Goal: Task Accomplishment & Management: Complete application form

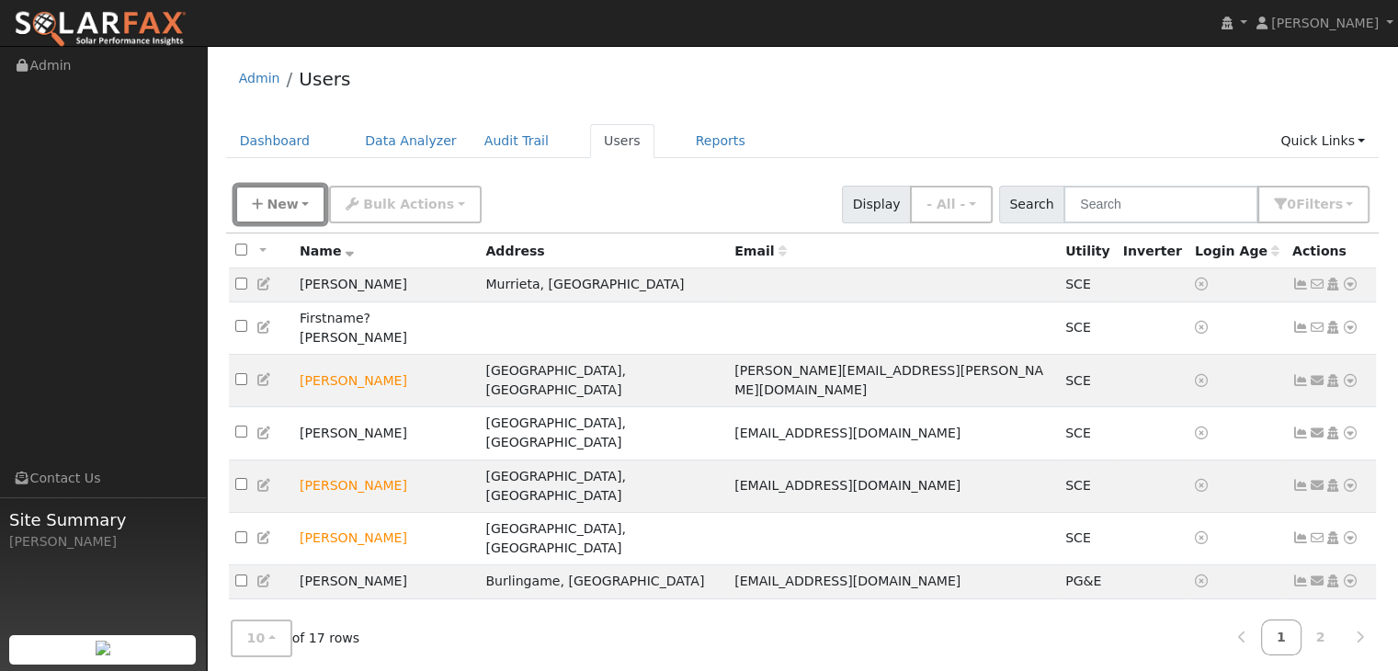
click at [280, 201] on span "New" at bounding box center [282, 204] width 31 height 15
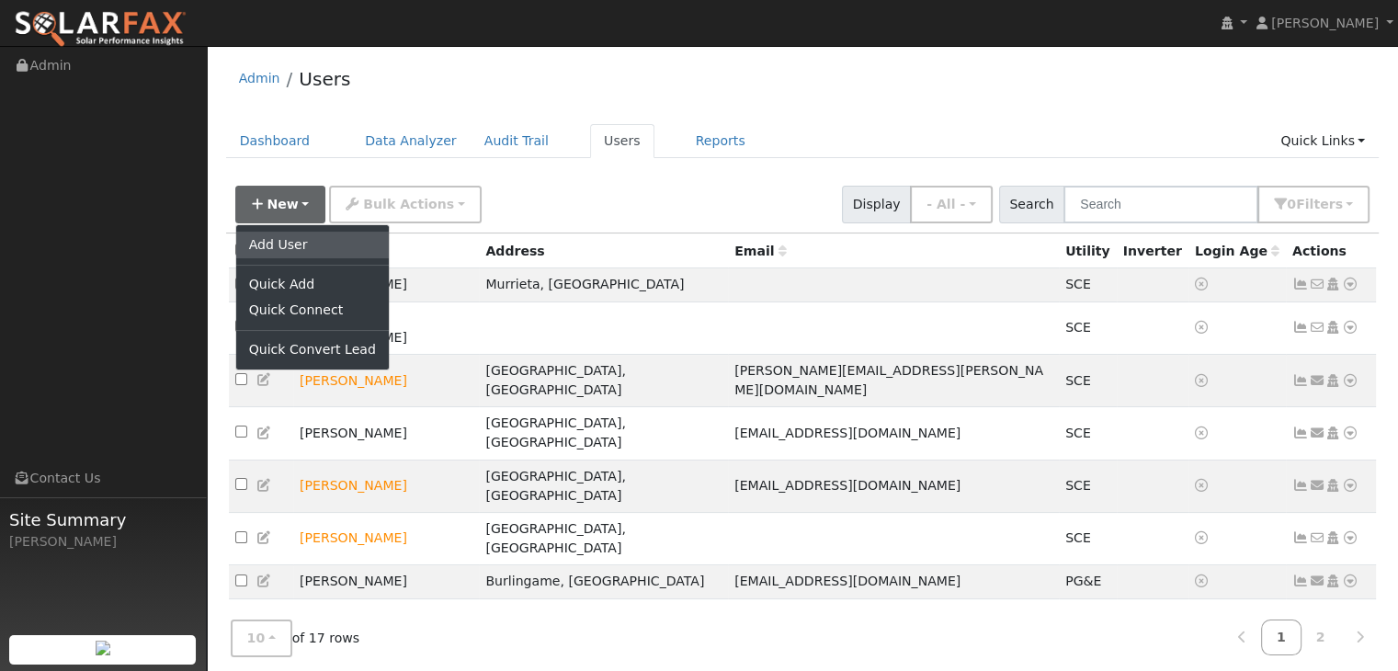
click at [278, 242] on link "Add User" at bounding box center [312, 245] width 153 height 26
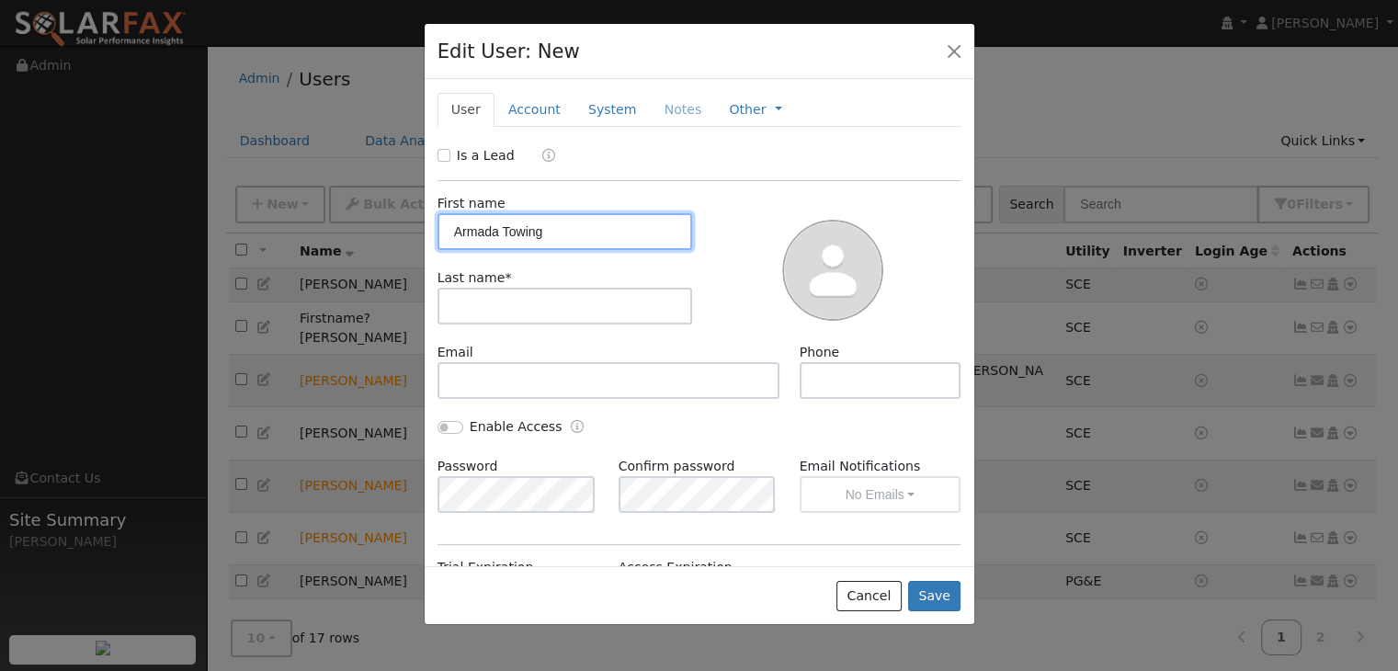
type input "Armada Towing"
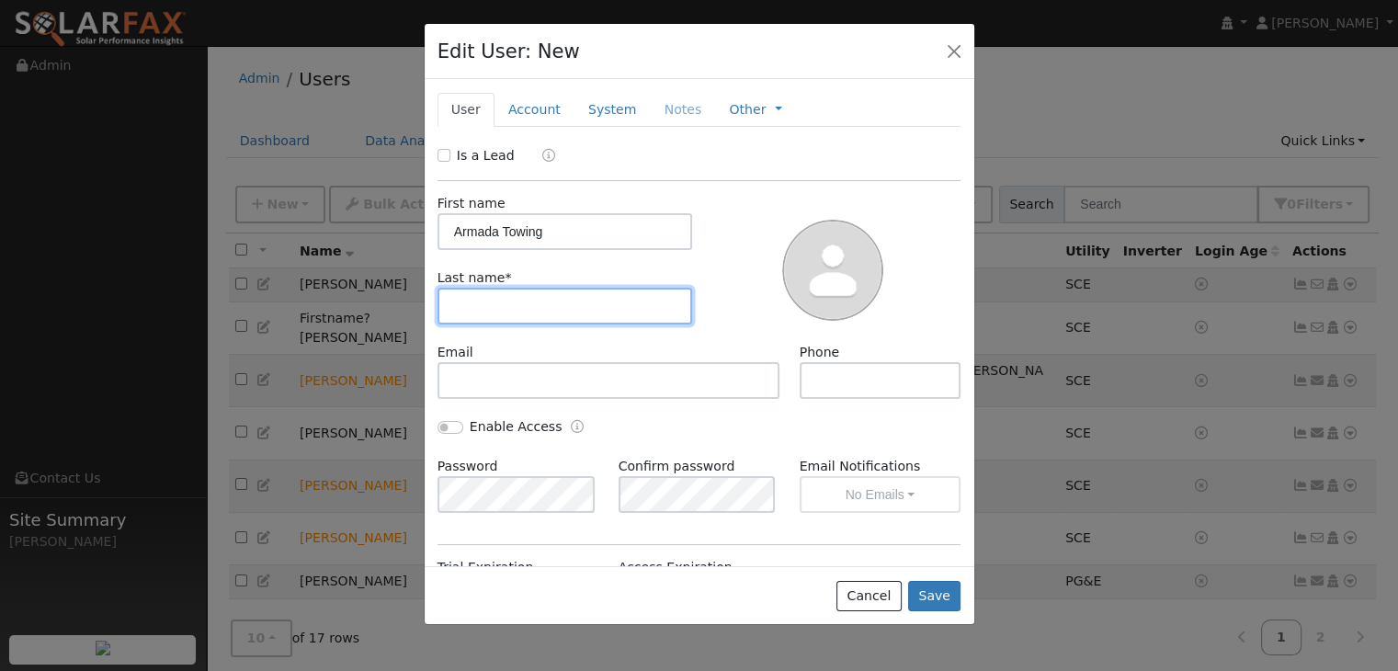
click at [446, 301] on input "text" at bounding box center [566, 306] width 256 height 37
type input "Towing"
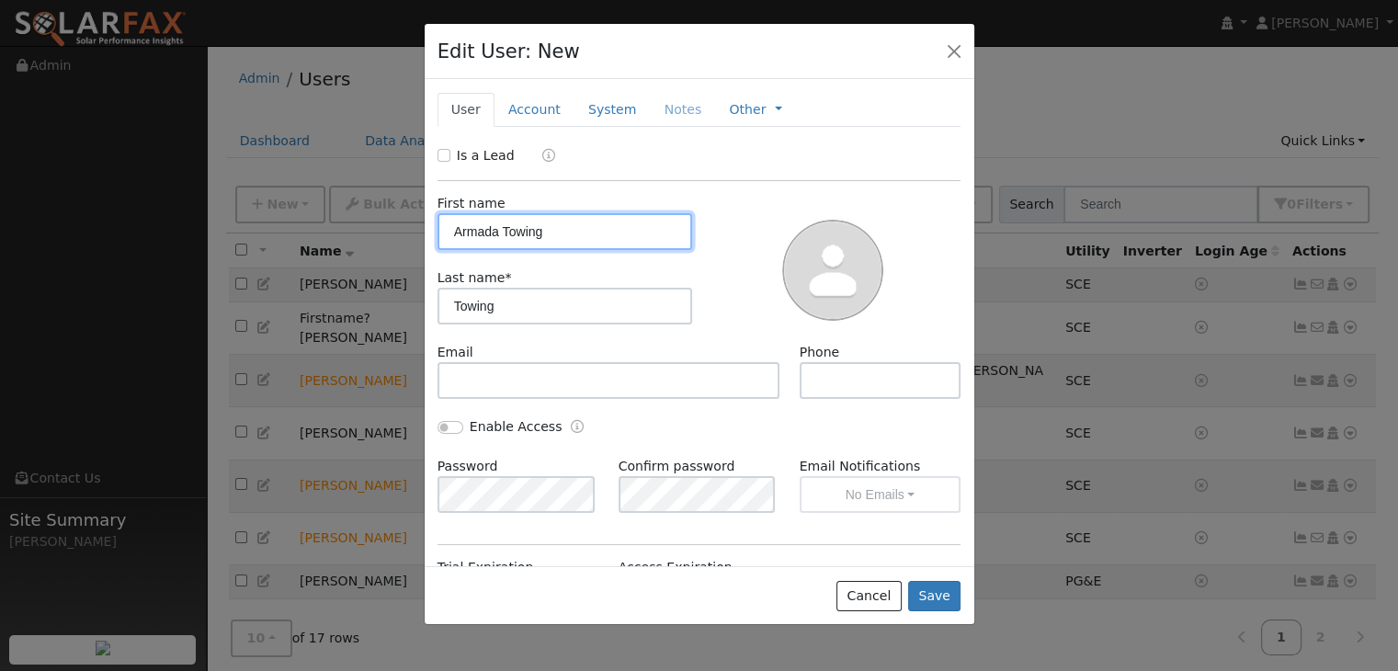
click at [542, 233] on input "Armada Towing" at bounding box center [566, 231] width 256 height 37
type input "Armada"
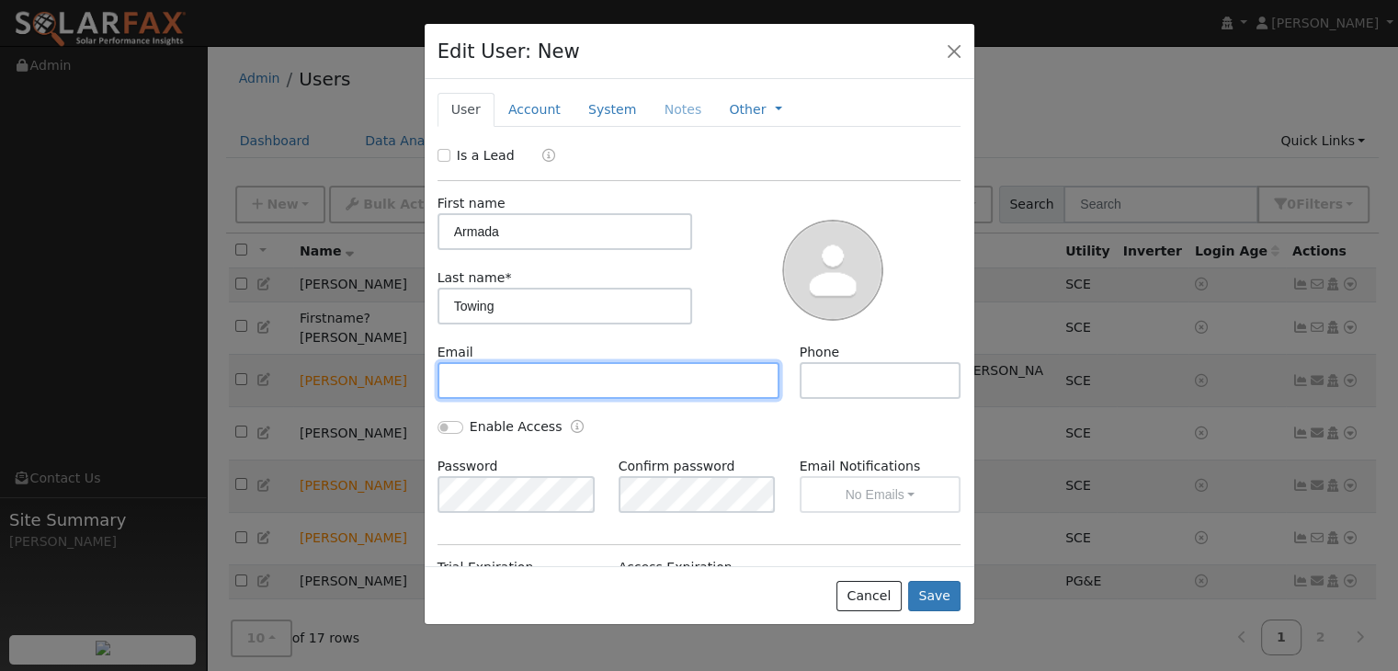
click at [459, 379] on input "text" at bounding box center [609, 380] width 343 height 37
click at [445, 154] on input "Is a Lead" at bounding box center [444, 155] width 13 height 13
checkbox input "true"
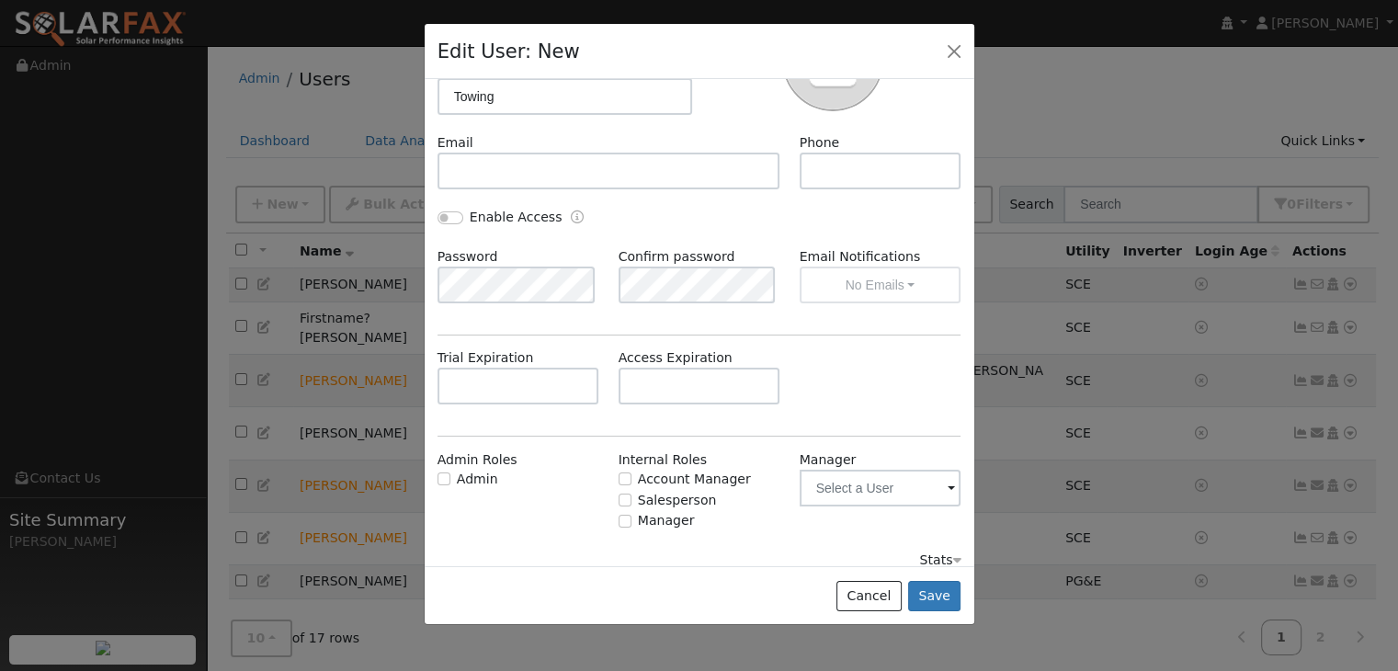
scroll to position [225, 0]
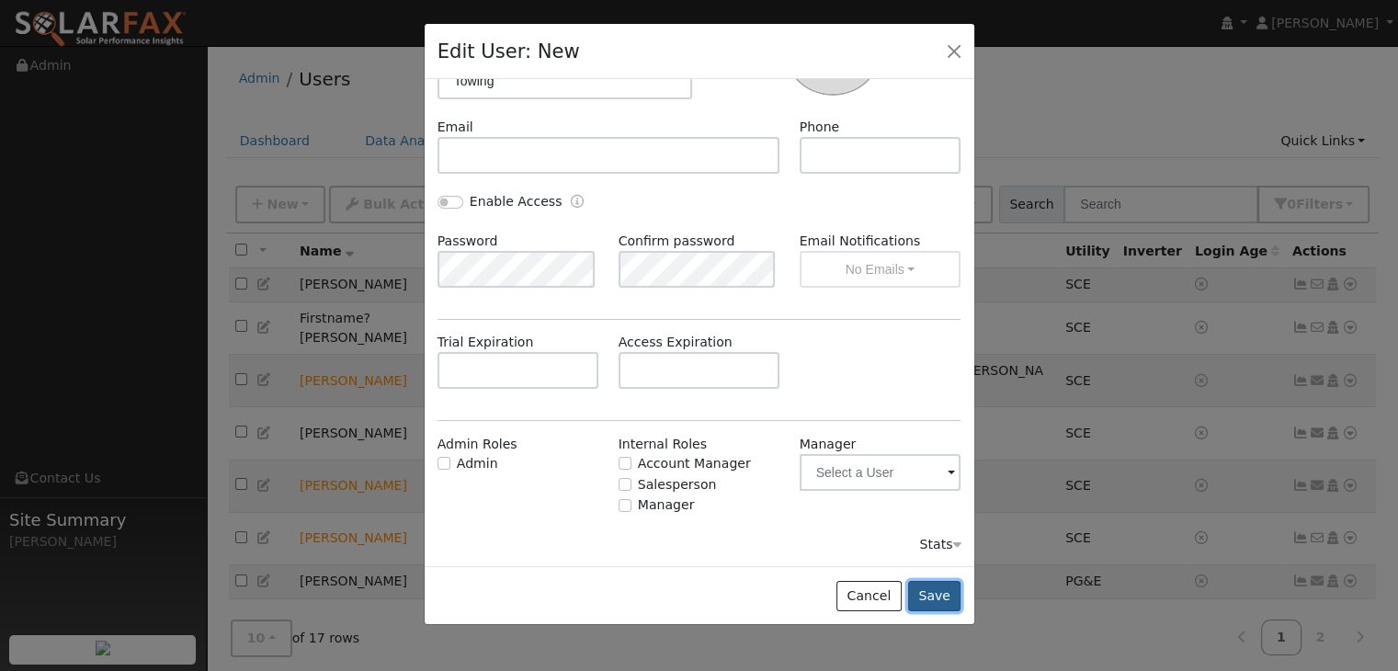
click at [941, 596] on button "Save" at bounding box center [934, 596] width 53 height 31
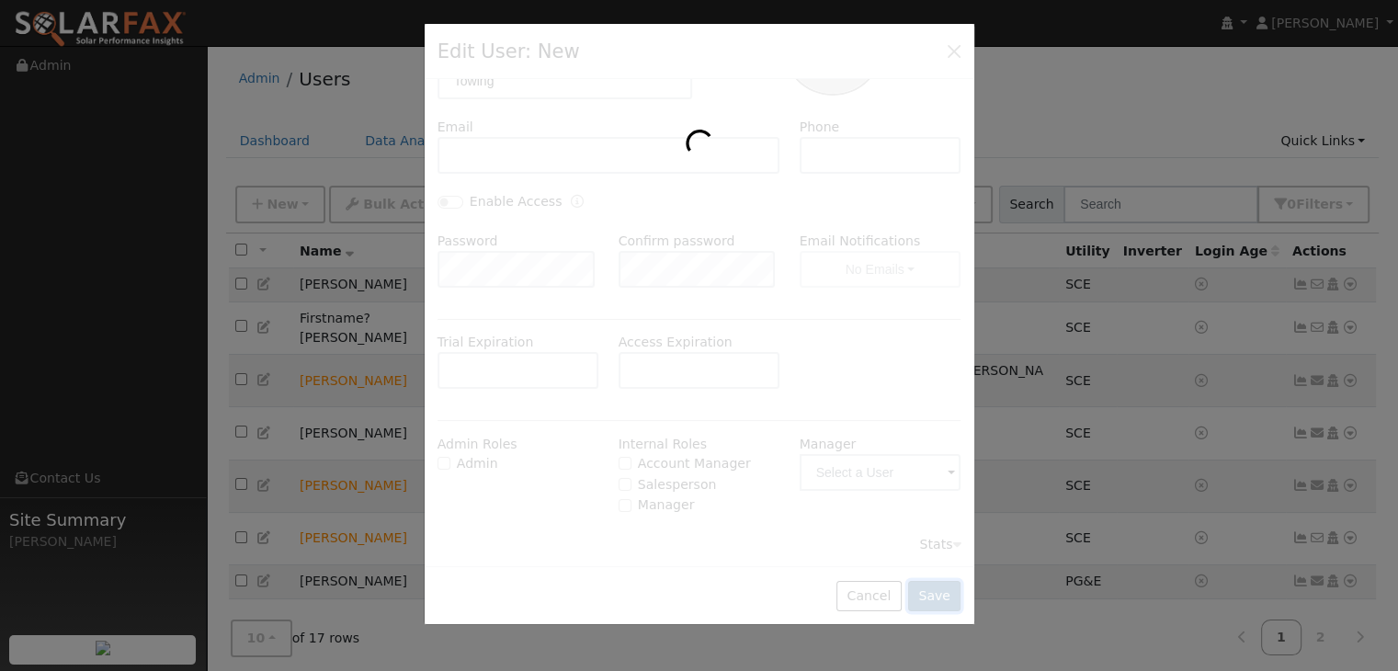
scroll to position [0, 0]
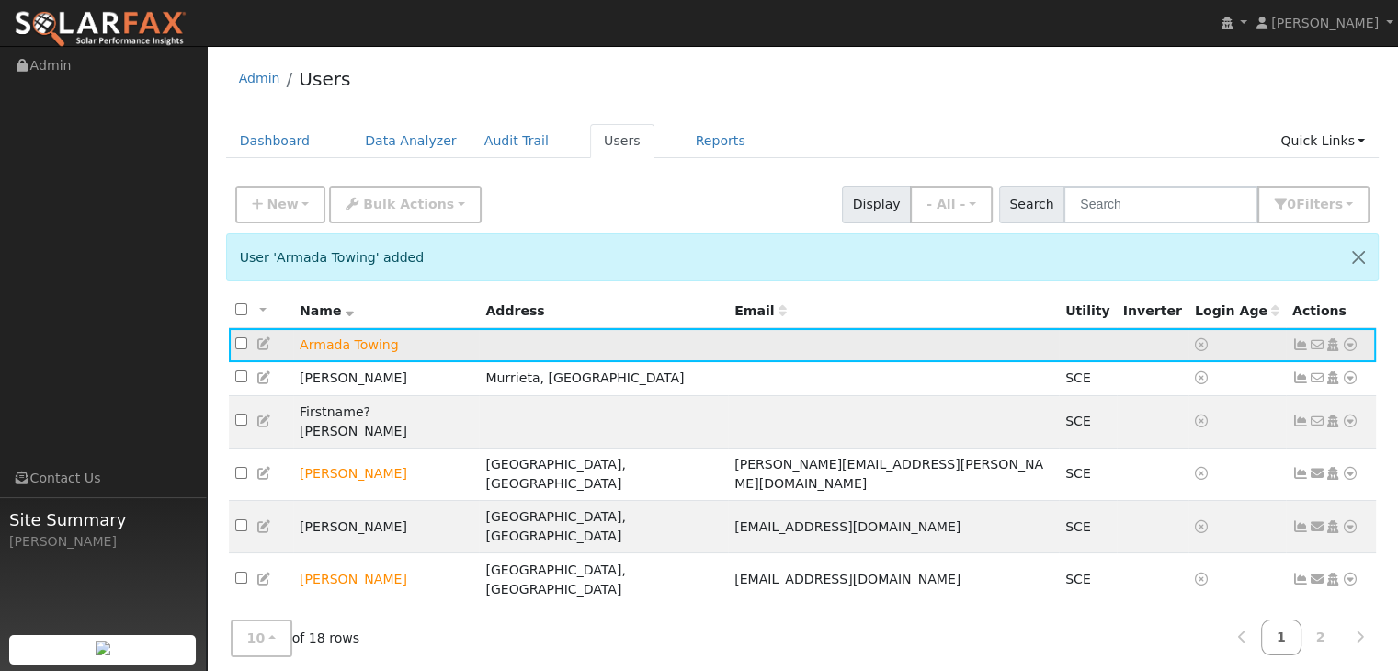
click at [268, 340] on icon at bounding box center [265, 343] width 17 height 13
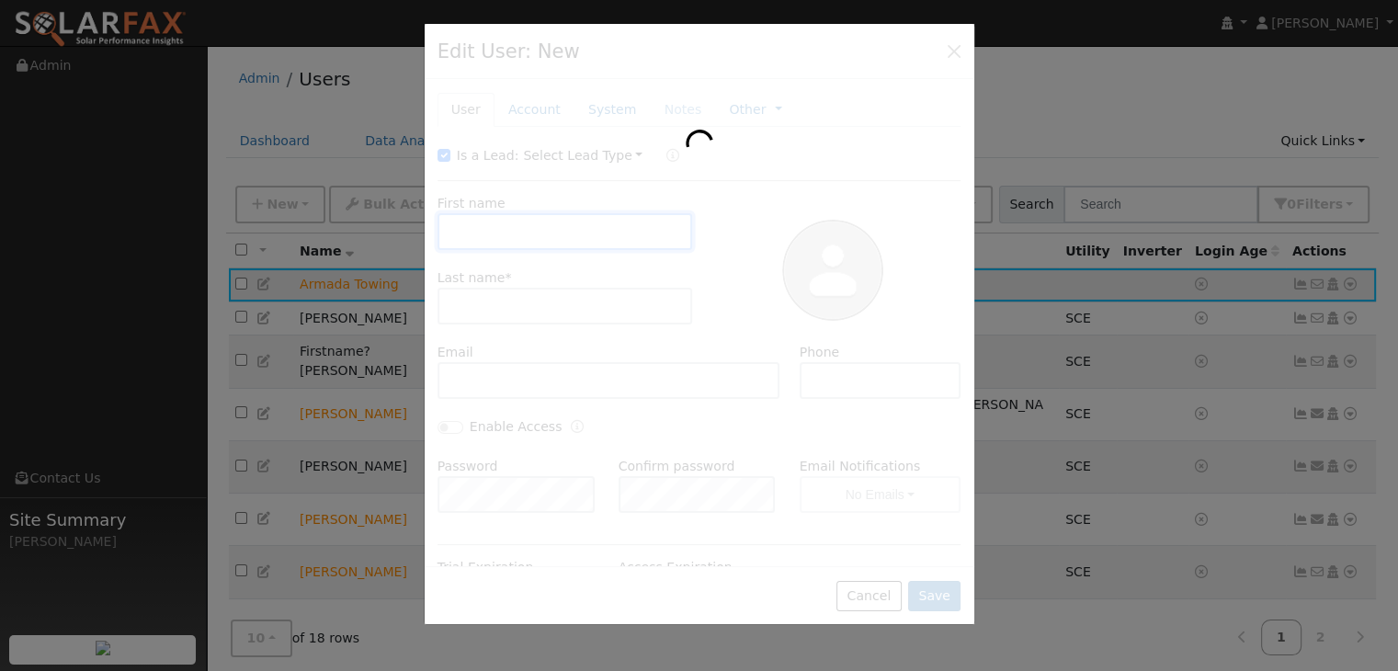
type input "Armada"
type input "Towing"
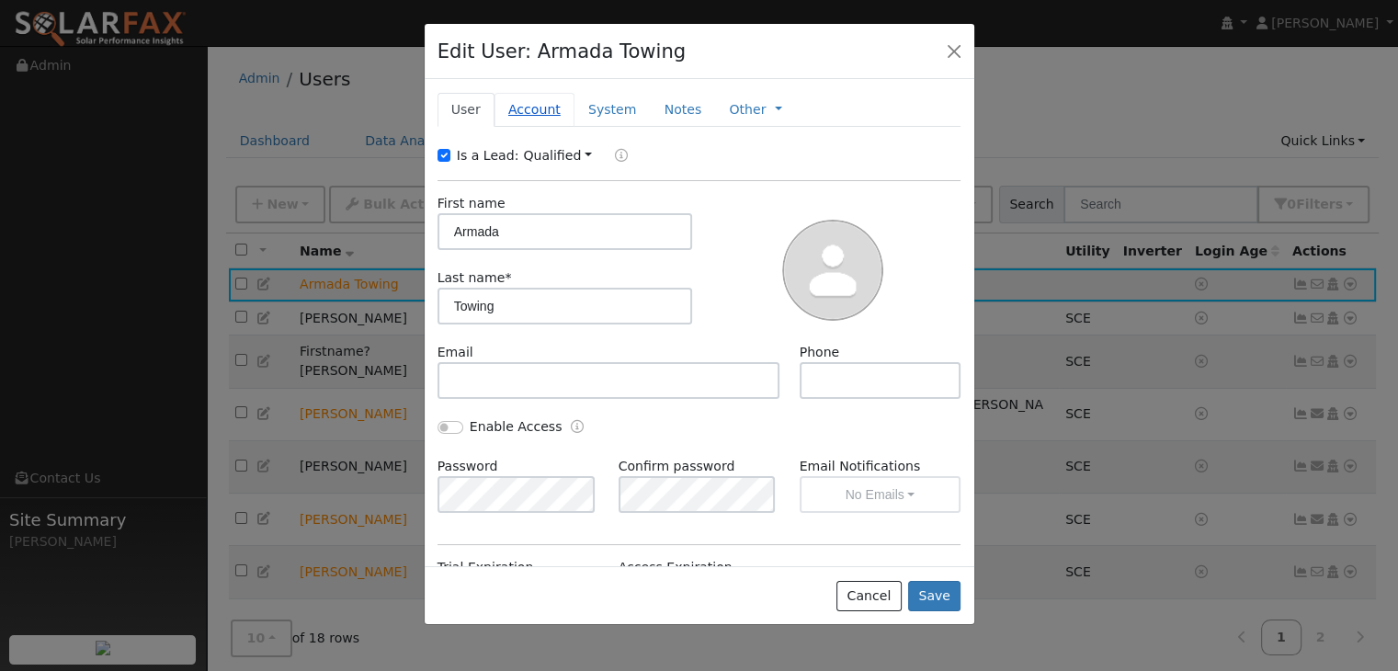
click at [515, 107] on link "Account" at bounding box center [535, 110] width 80 height 34
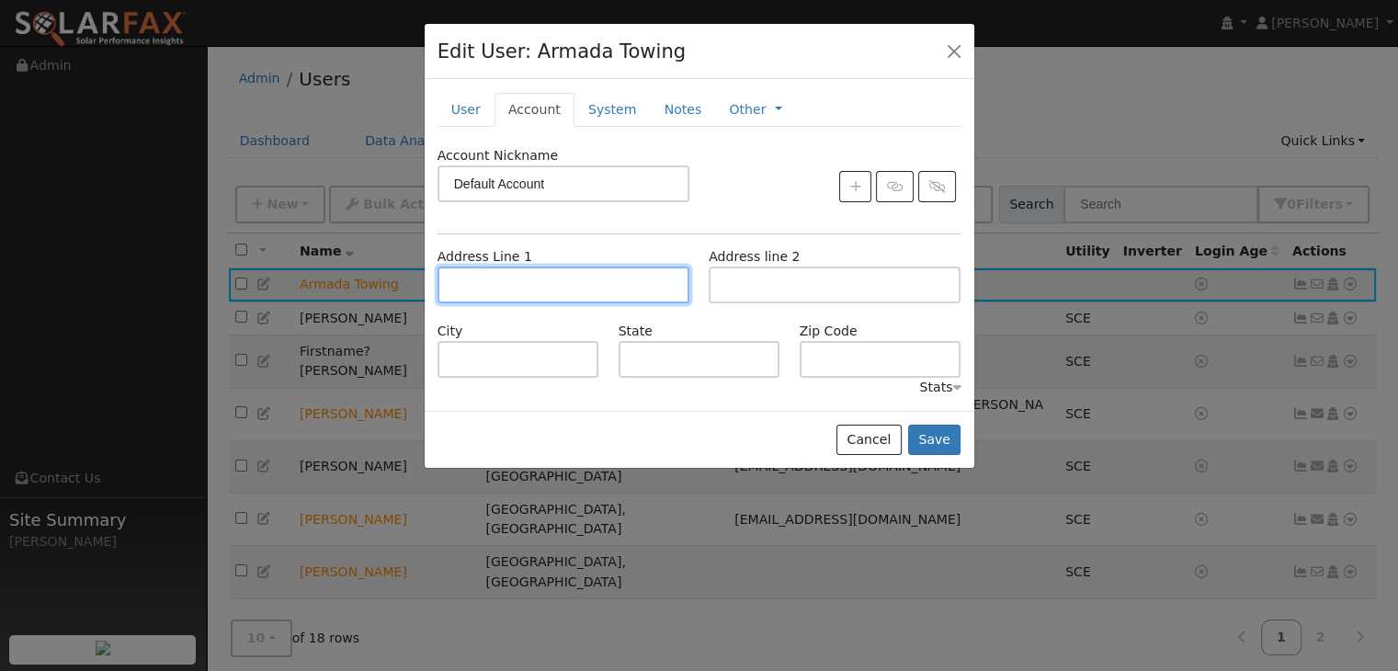
click at [449, 284] on input "text" at bounding box center [564, 285] width 252 height 37
paste input "[STREET_ADDRESS]"
type input "[STREET_ADDRESS]"
type input "Fontana"
type input "CA"
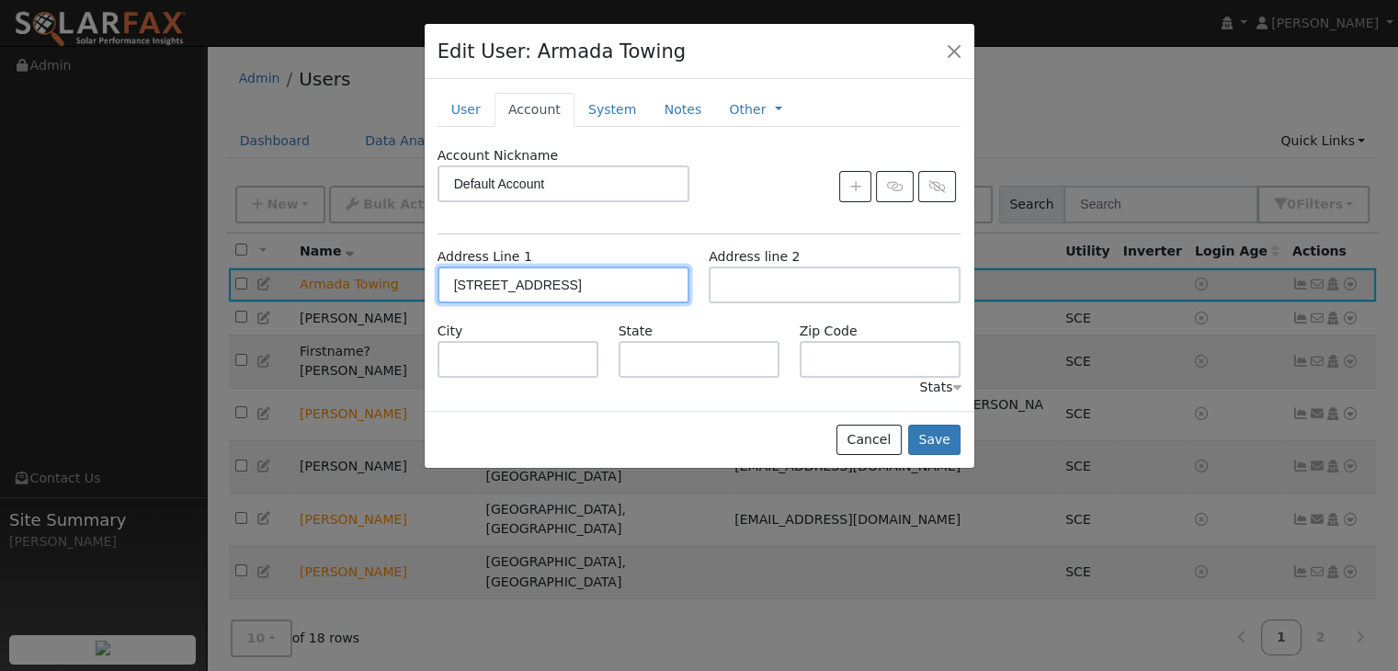
type input "92335"
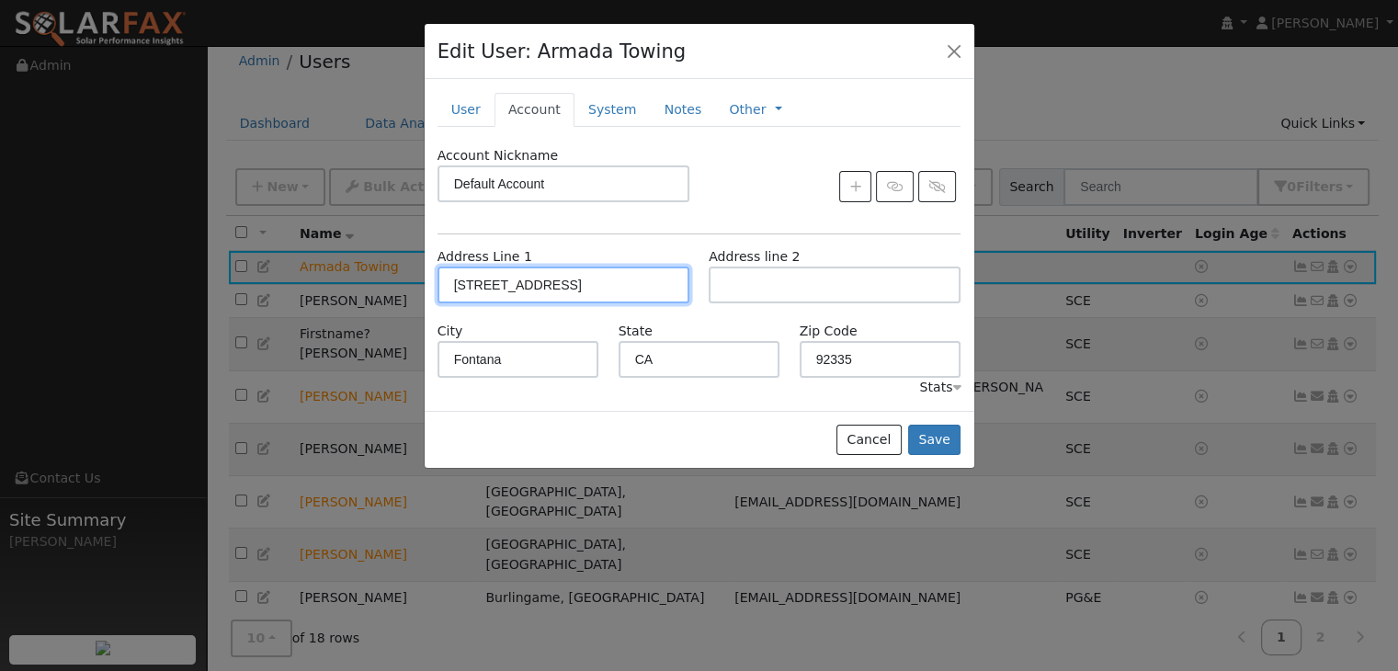
scroll to position [20, 0]
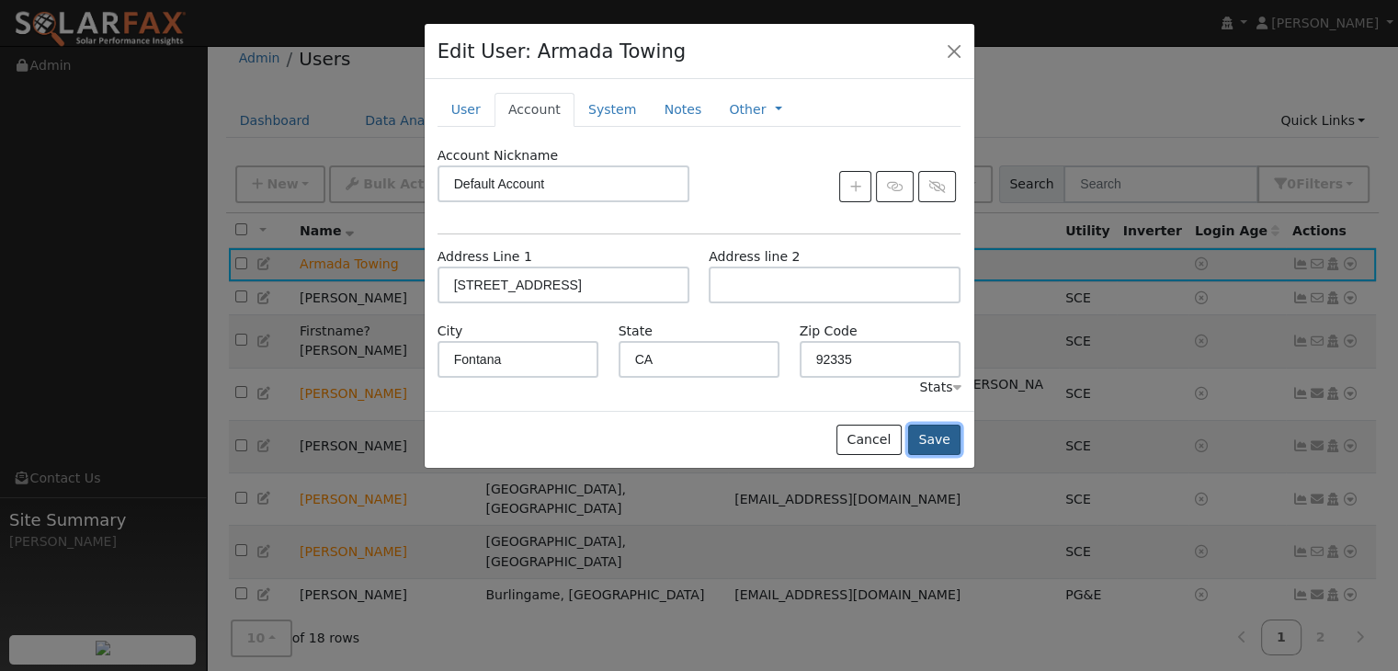
click at [938, 432] on button "Save" at bounding box center [934, 440] width 53 height 31
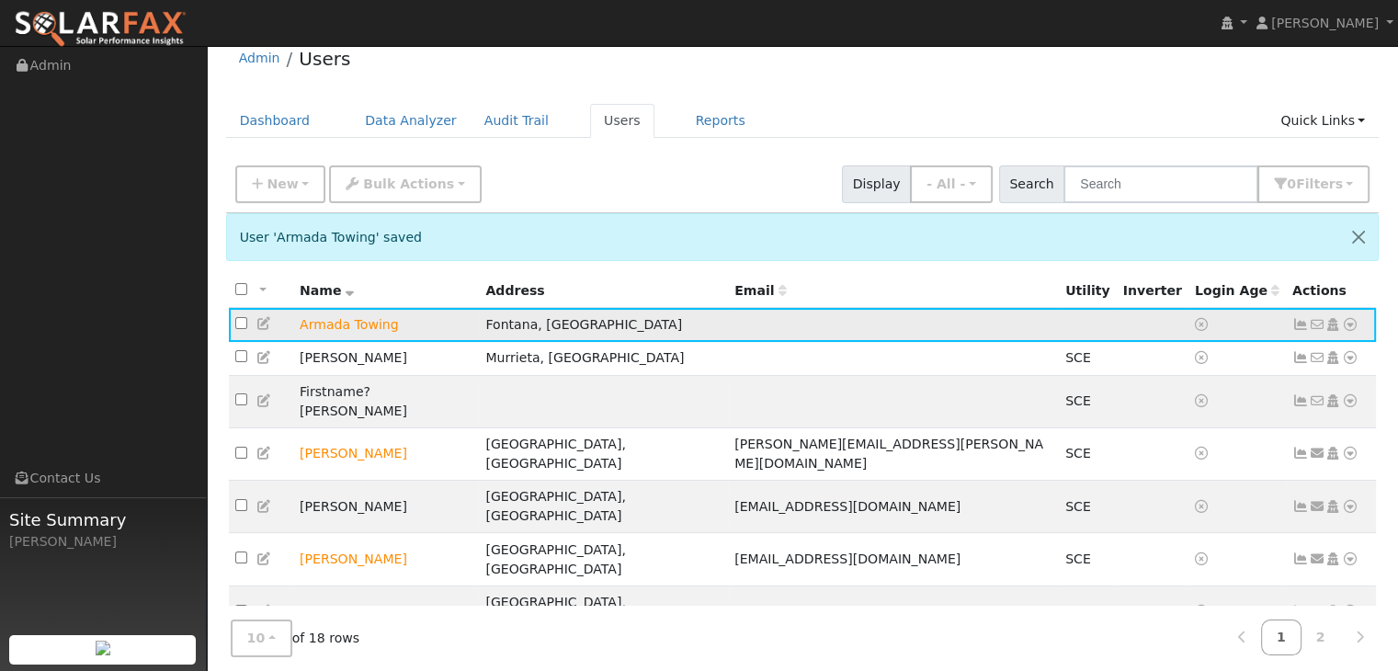
click at [265, 328] on icon at bounding box center [265, 323] width 17 height 13
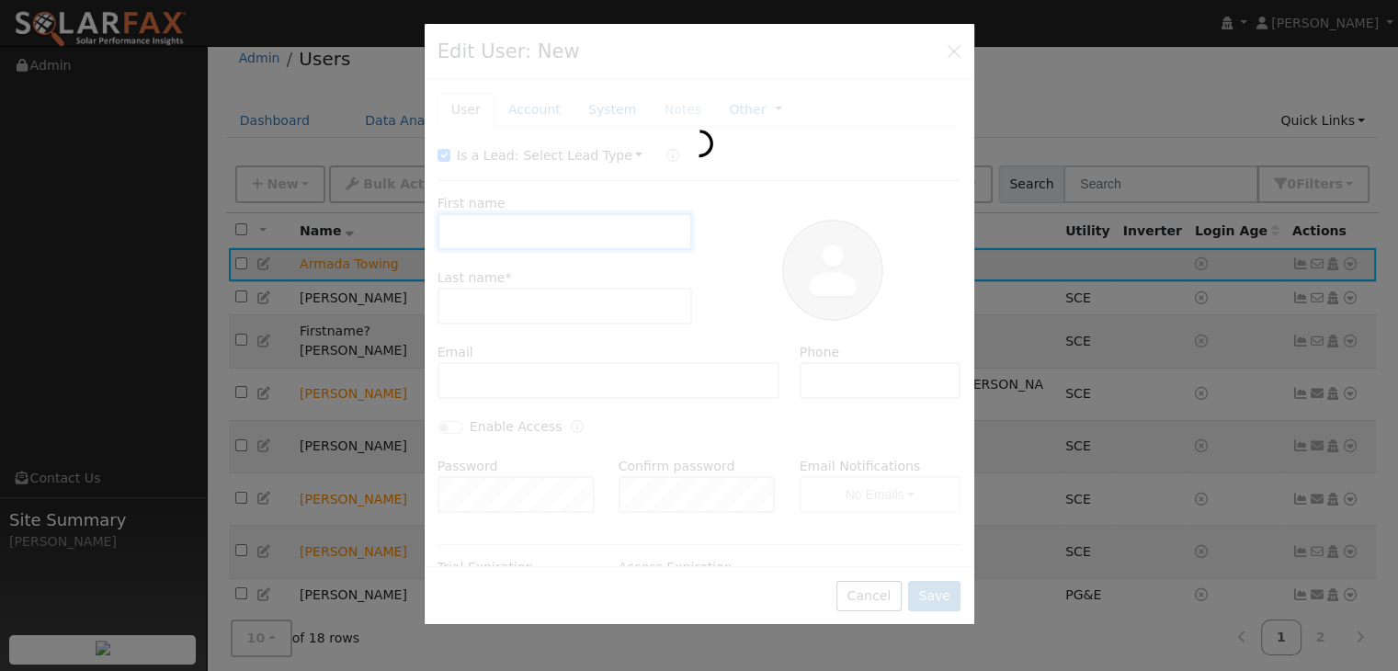
type input "Armada"
type input "Towing"
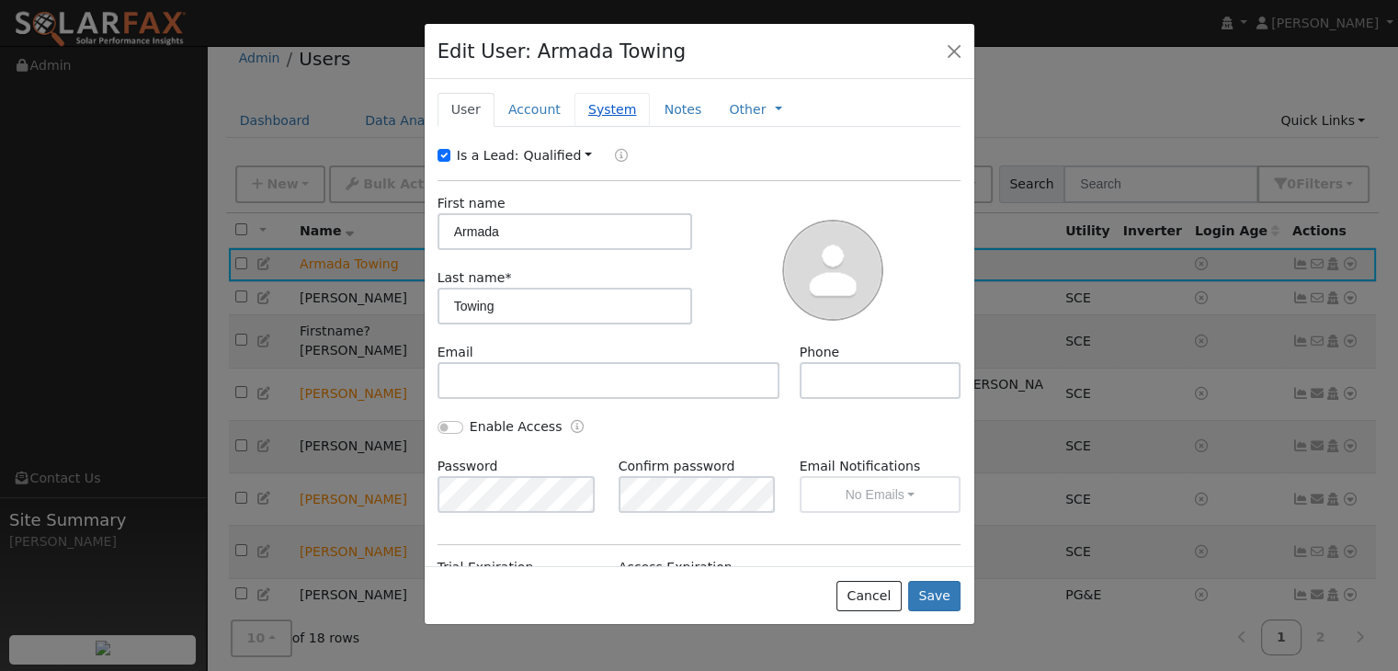
click at [595, 104] on link "System" at bounding box center [613, 110] width 76 height 34
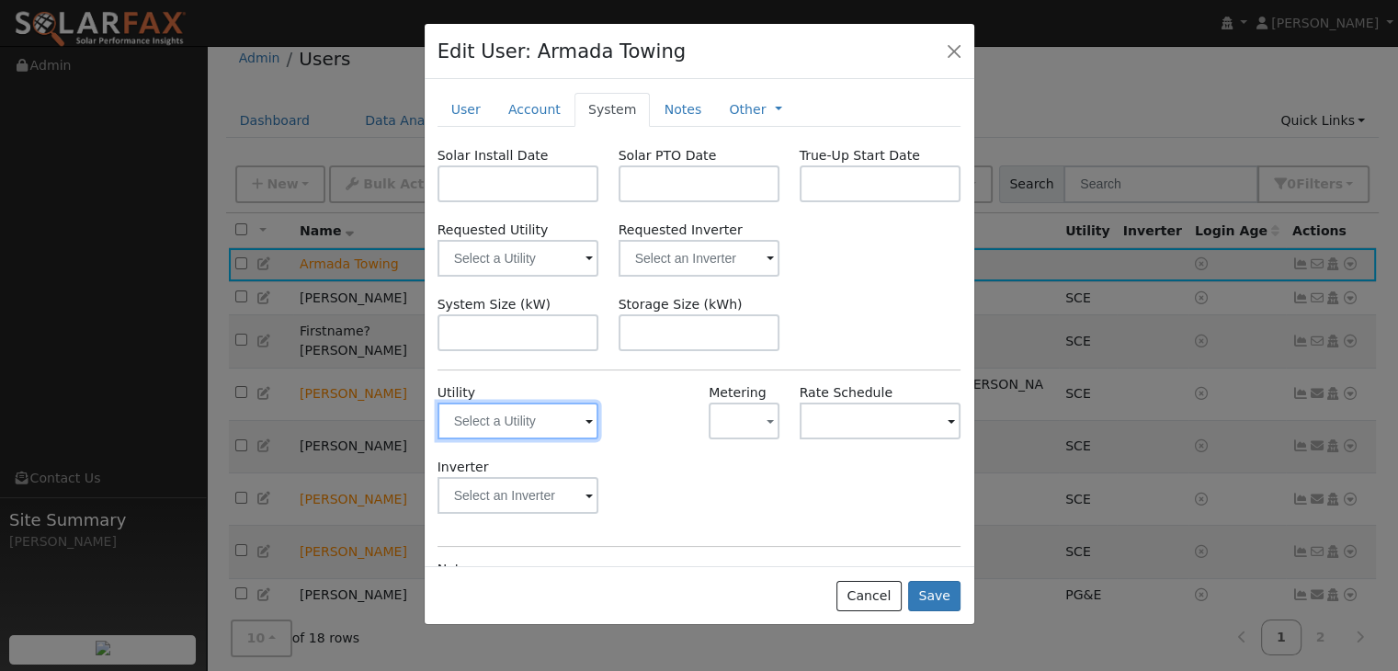
click at [568, 420] on input "text" at bounding box center [519, 421] width 162 height 37
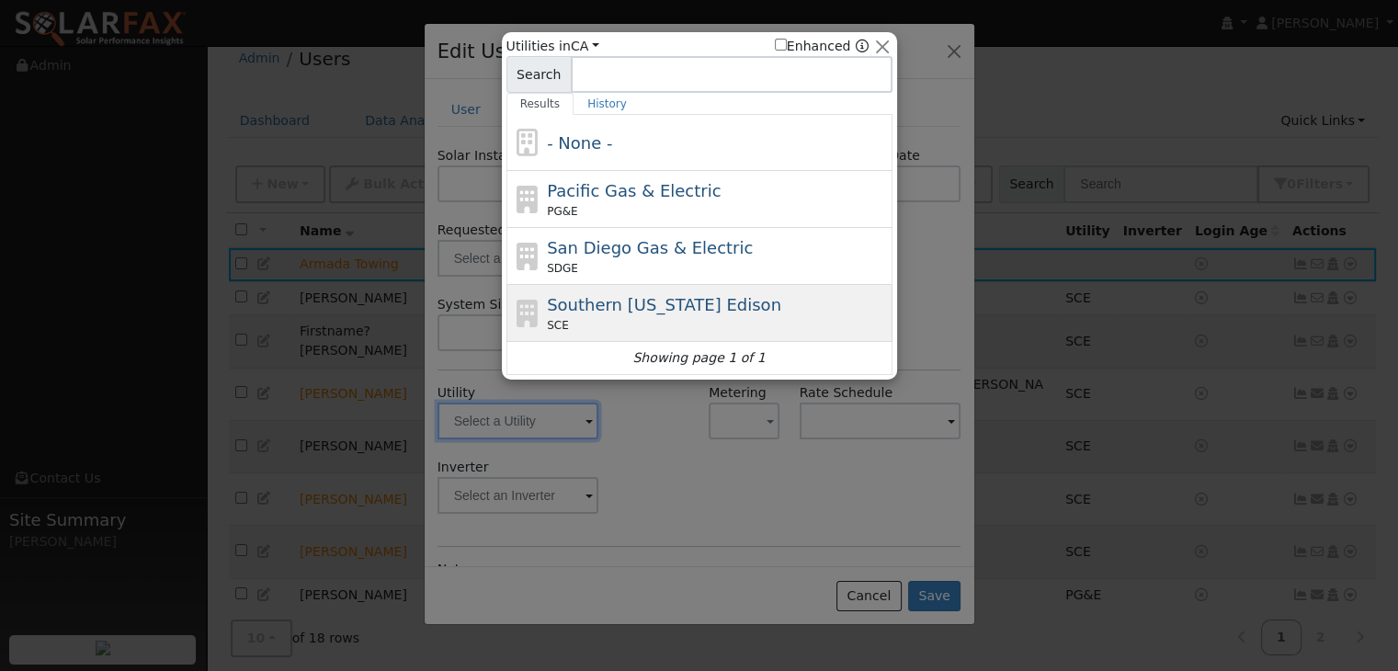
click at [633, 303] on span "Southern [US_STATE] Edison" at bounding box center [664, 304] width 234 height 19
type input "SCE"
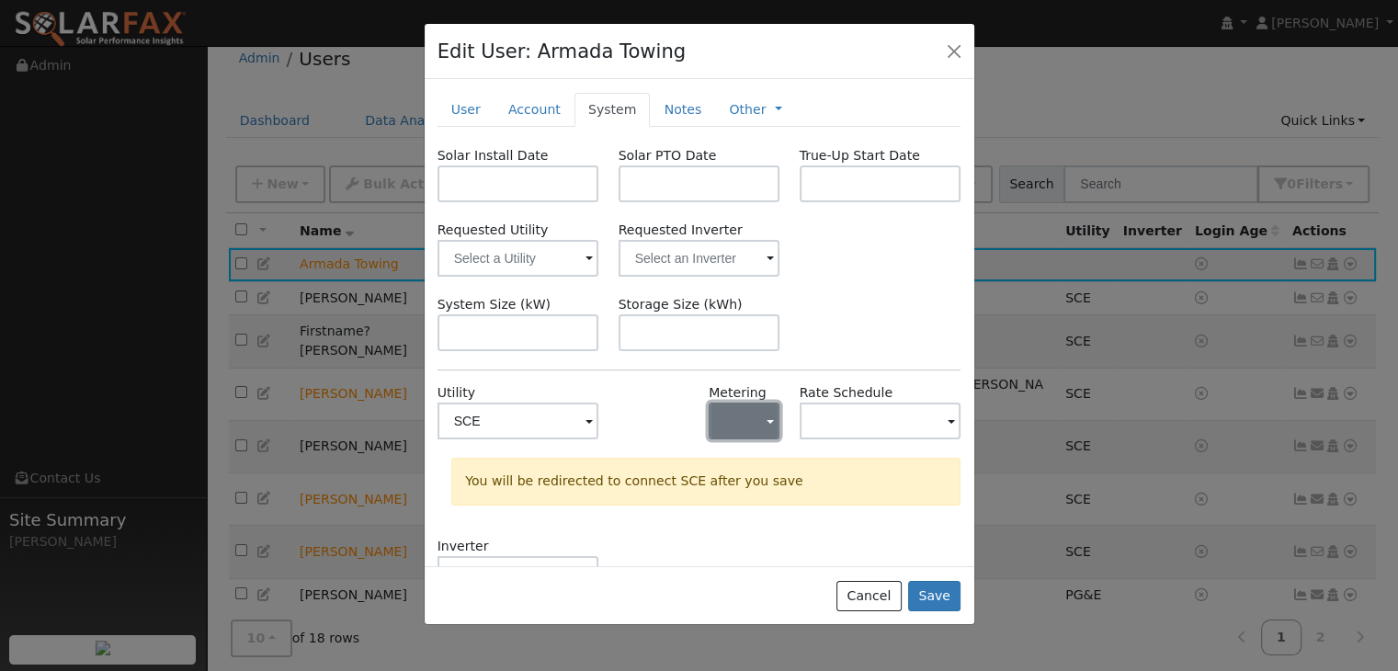
click at [767, 416] on span "button" at bounding box center [770, 422] width 7 height 19
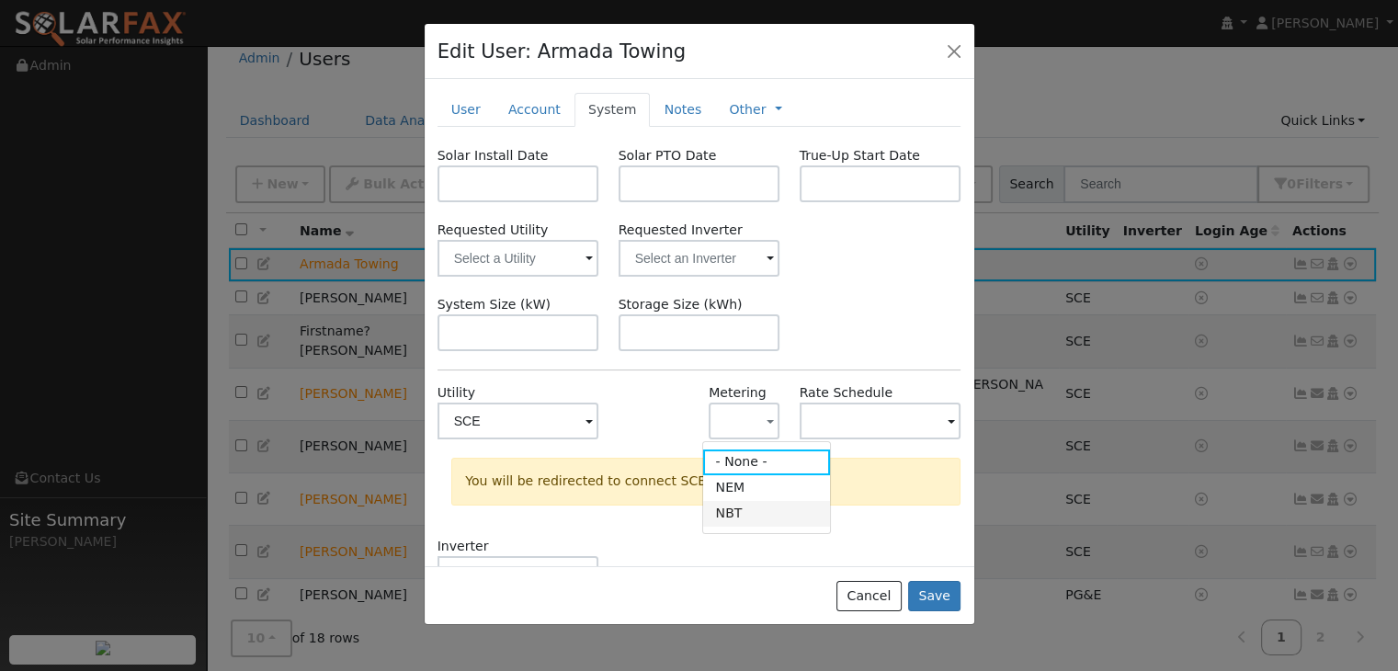
click at [756, 512] on link "NBT" at bounding box center [767, 514] width 128 height 26
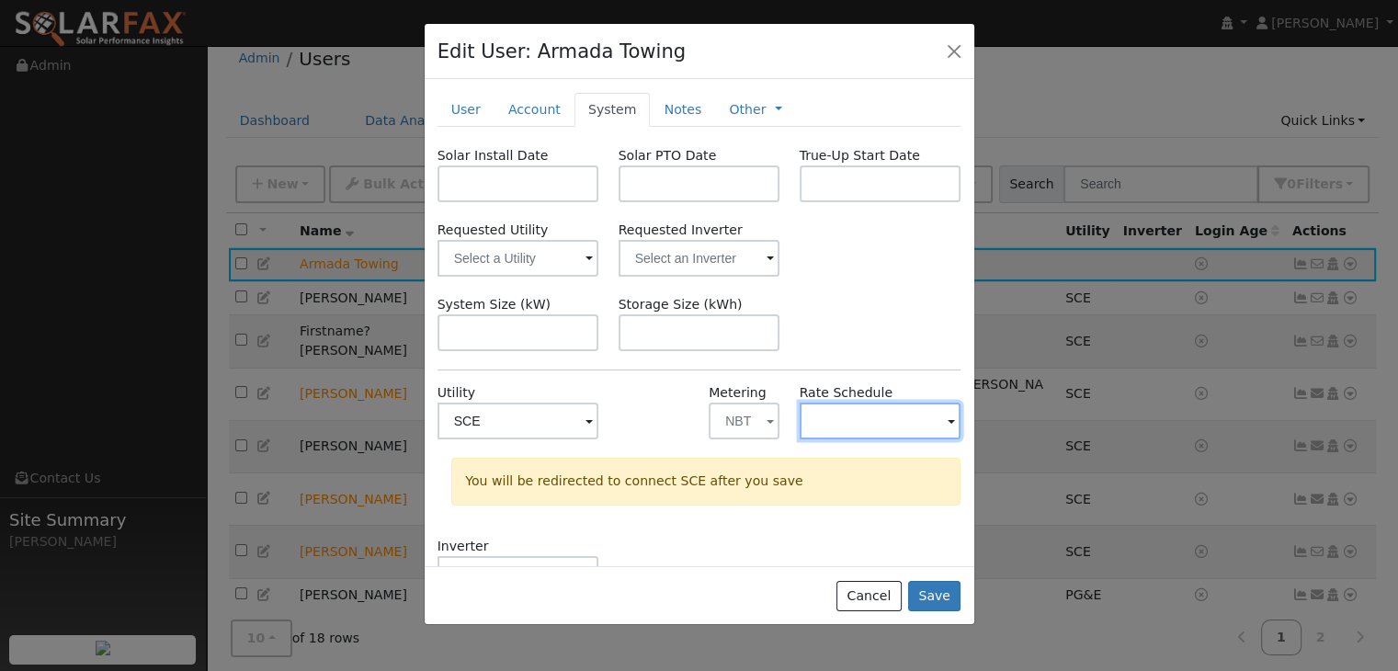
click at [599, 423] on input "text" at bounding box center [519, 421] width 162 height 37
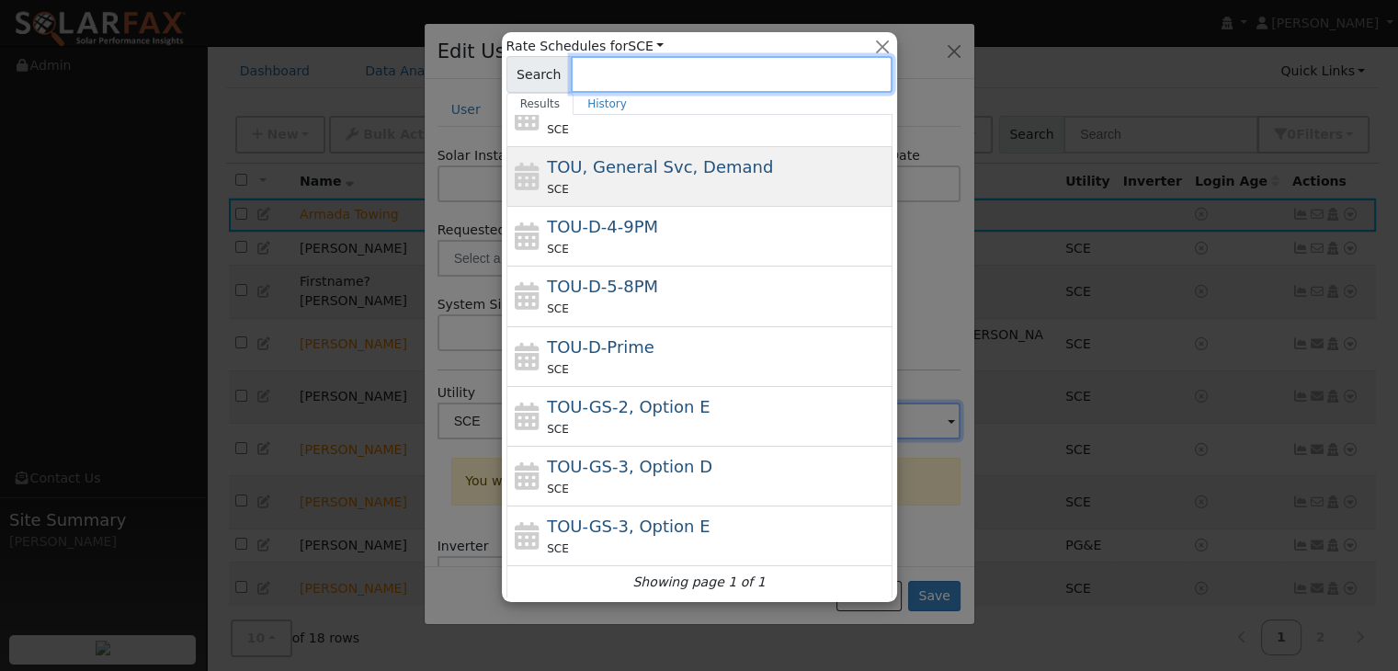
scroll to position [0, 0]
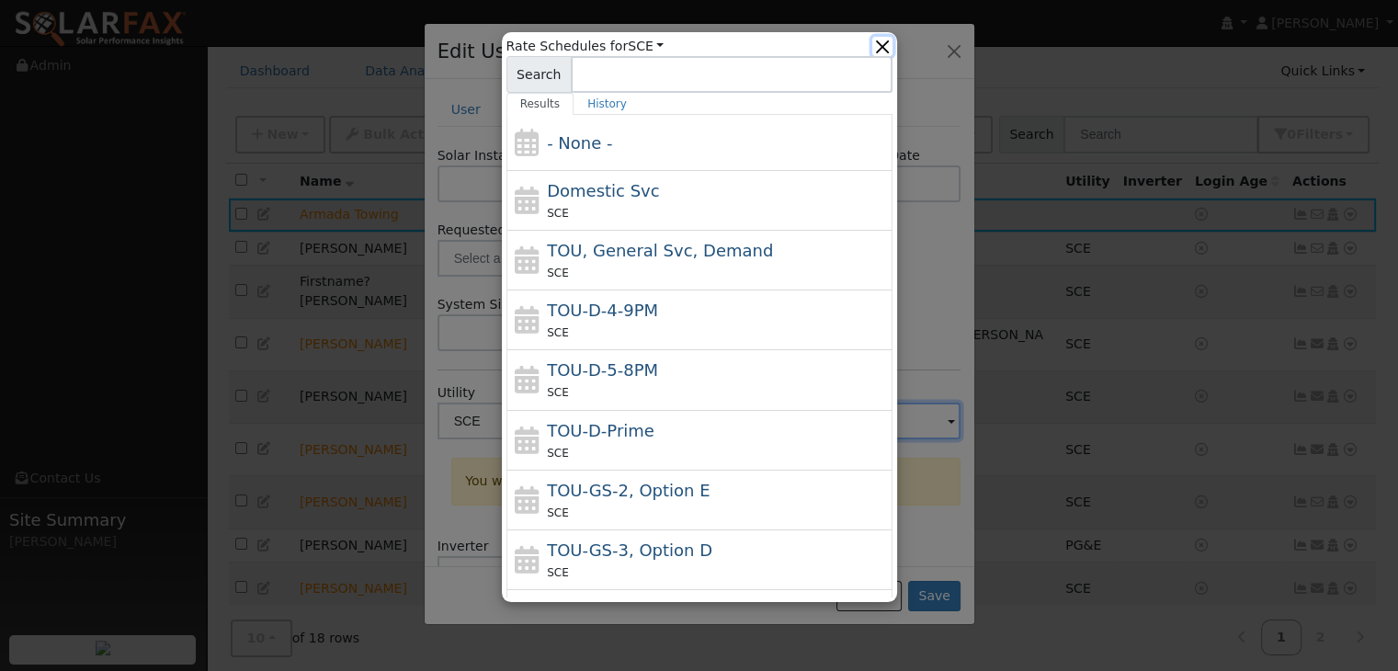
click at [881, 40] on button "button" at bounding box center [882, 46] width 19 height 19
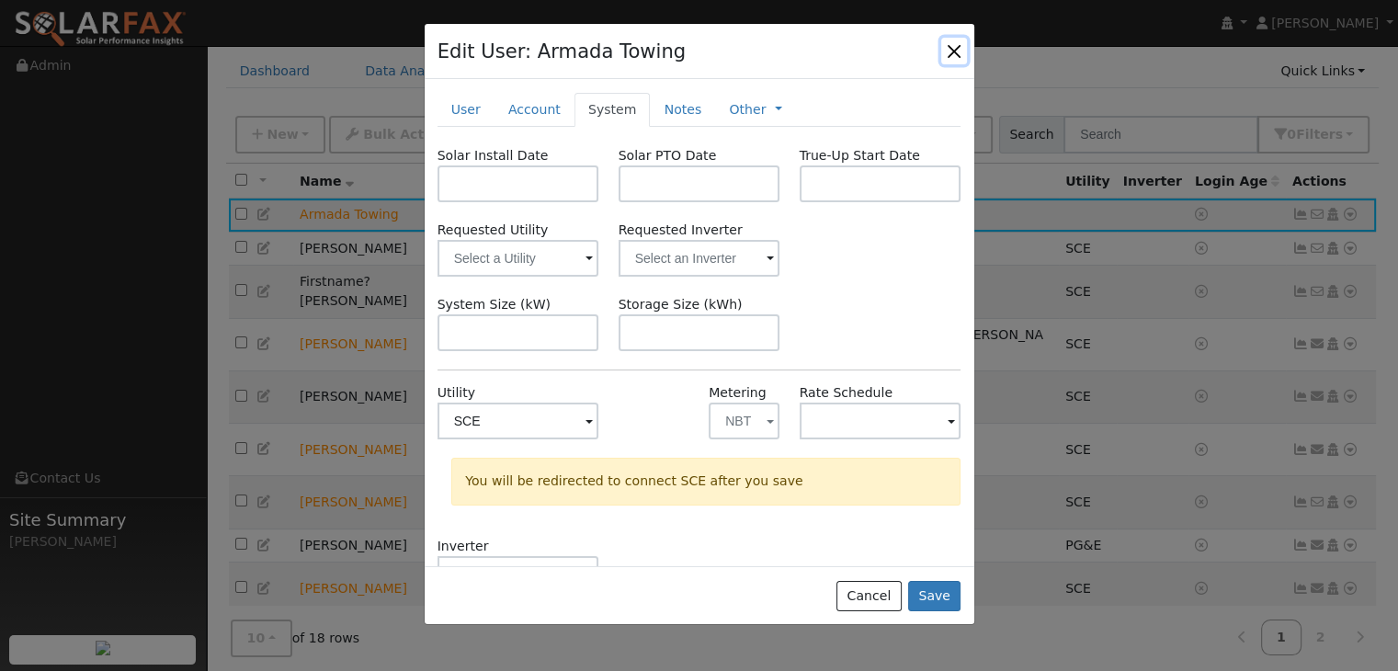
click at [957, 47] on button "button" at bounding box center [954, 51] width 26 height 26
